Goal: Task Accomplishment & Management: Manage account settings

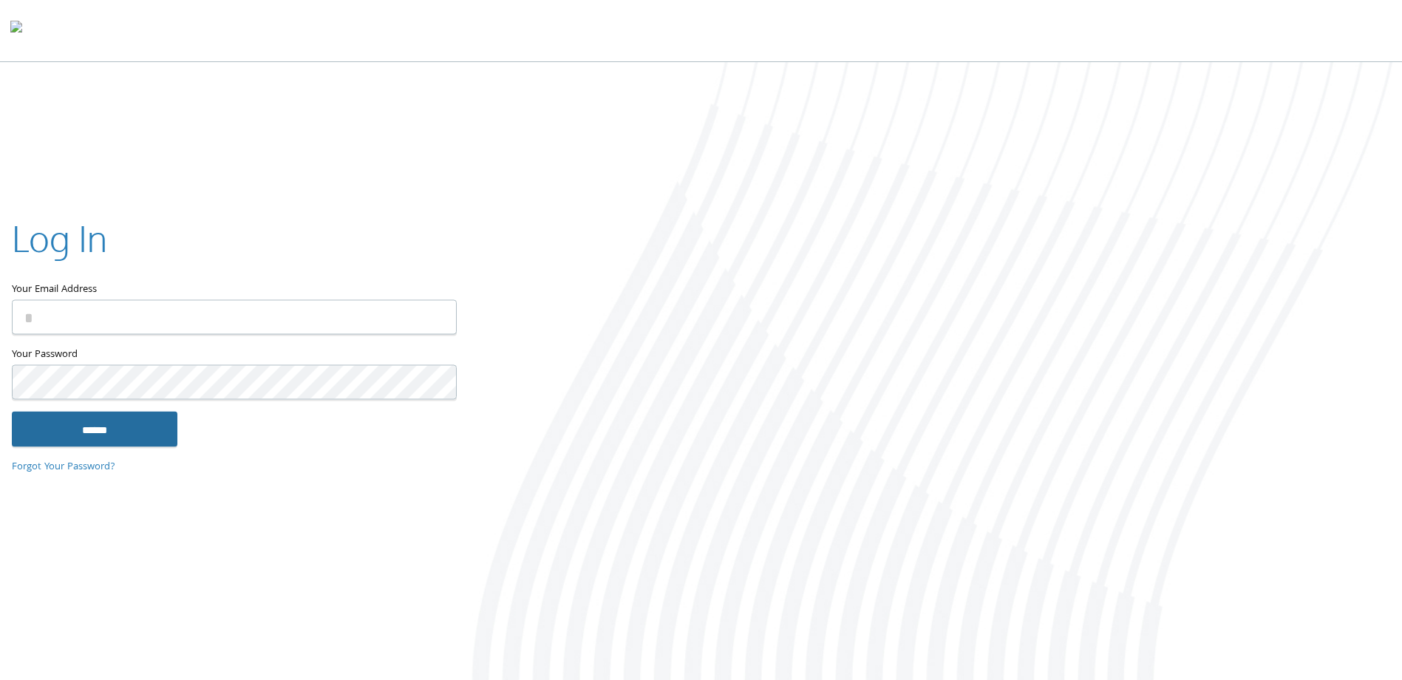
type input "**********"
click at [133, 443] on input "******" at bounding box center [95, 429] width 166 height 35
type input "**********"
click at [154, 444] on input "******" at bounding box center [95, 429] width 166 height 35
